Goal: Information Seeking & Learning: Understand process/instructions

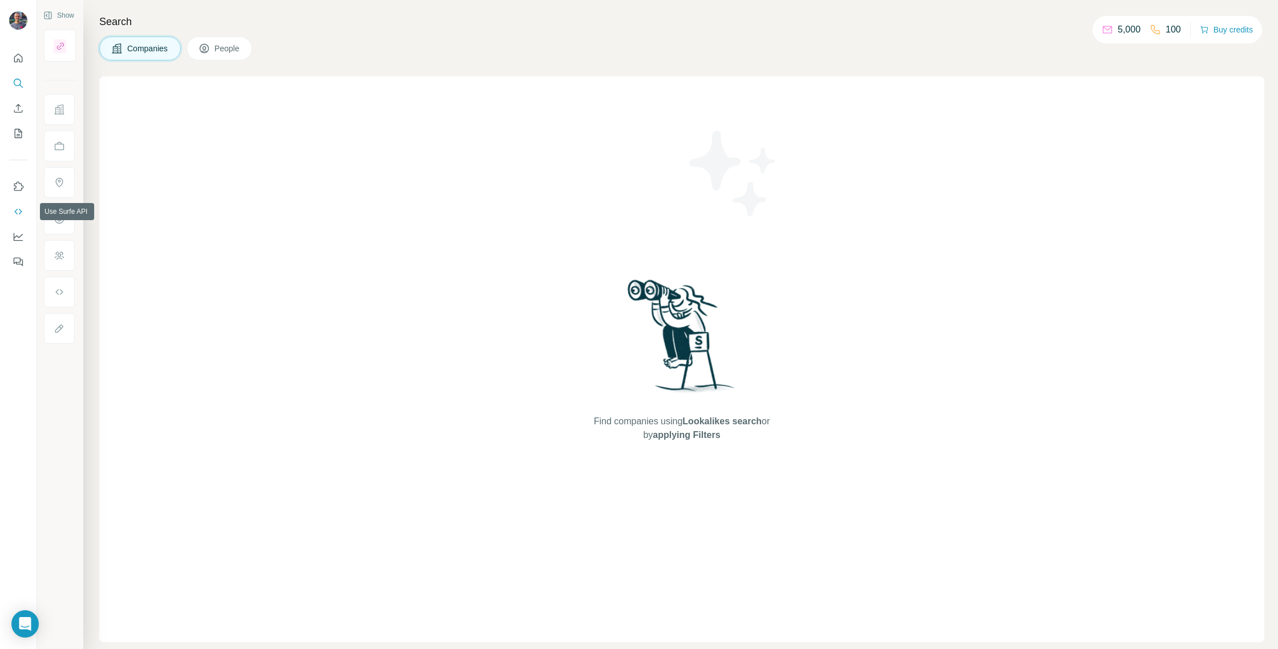
click at [17, 212] on icon "Use Surfe API" at bounding box center [18, 211] width 11 height 11
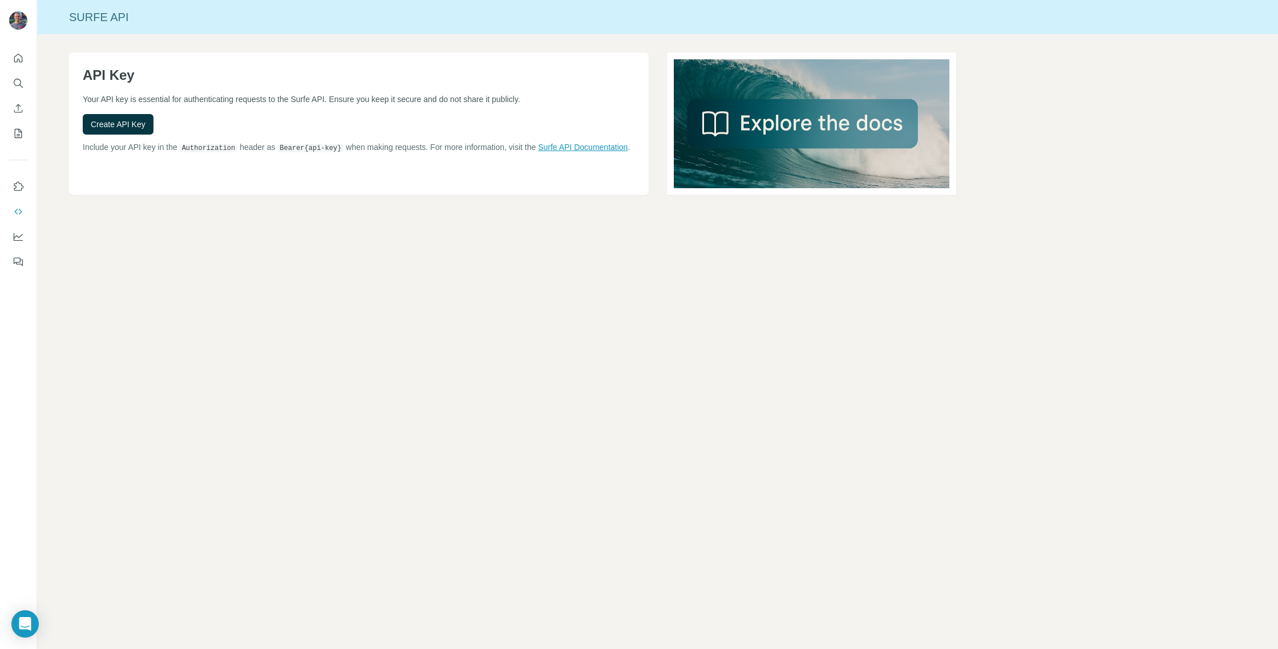
click at [574, 146] on link "Surfe API Documentation" at bounding box center [583, 147] width 90 height 9
